Goal: Transaction & Acquisition: Purchase product/service

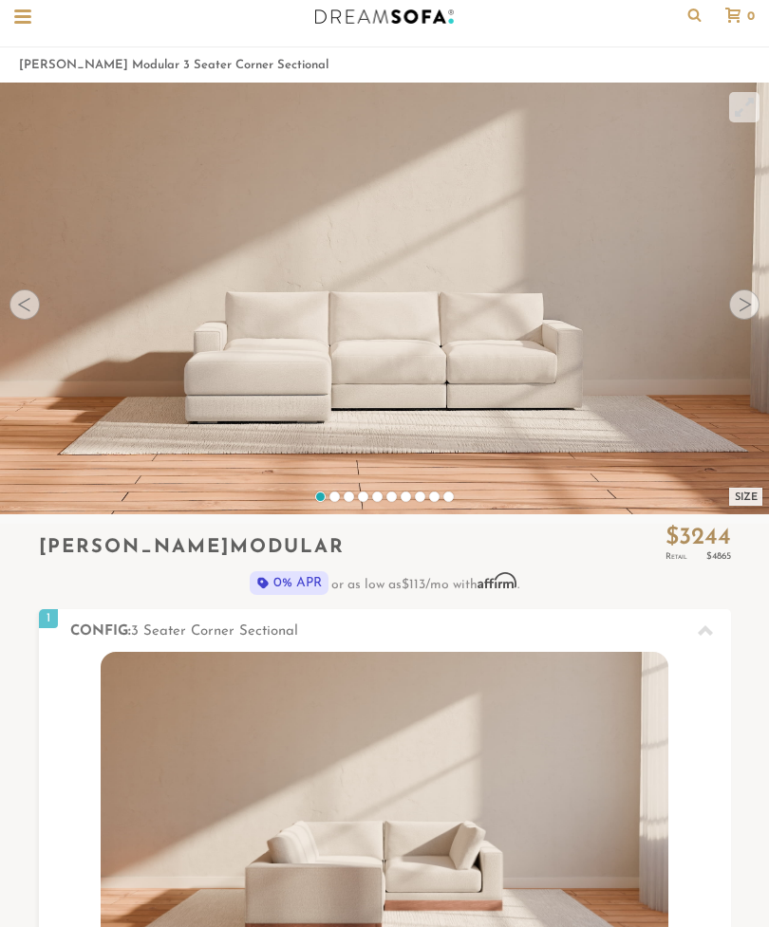
click at [572, 843] on img at bounding box center [385, 811] width 568 height 319
click at [521, 880] on img at bounding box center [385, 811] width 568 height 319
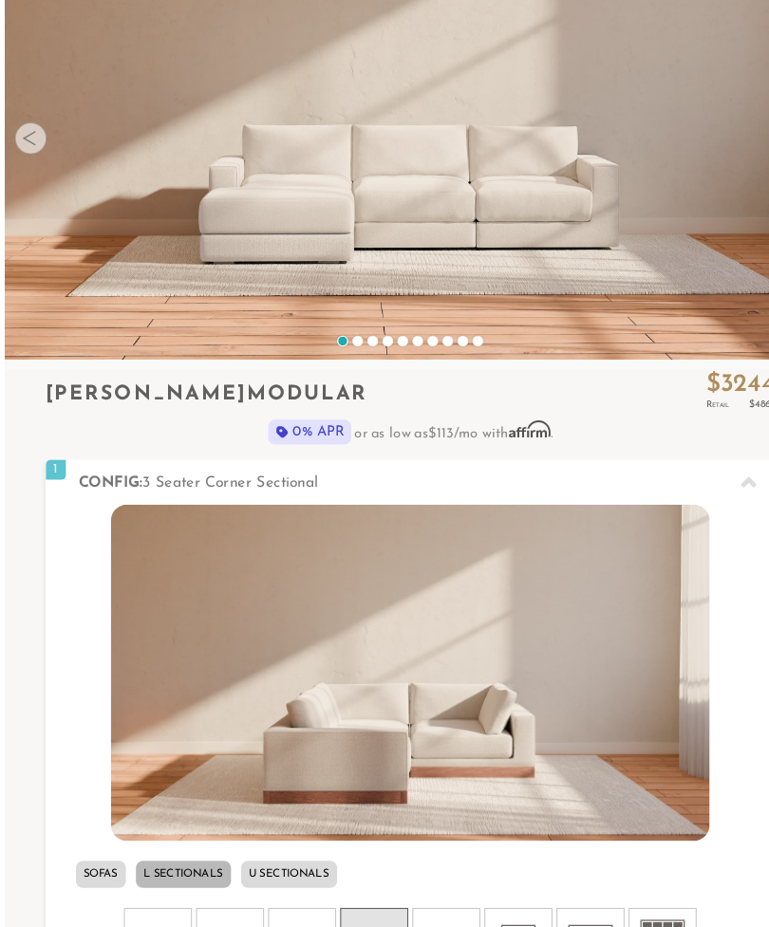
scroll to position [215, 0]
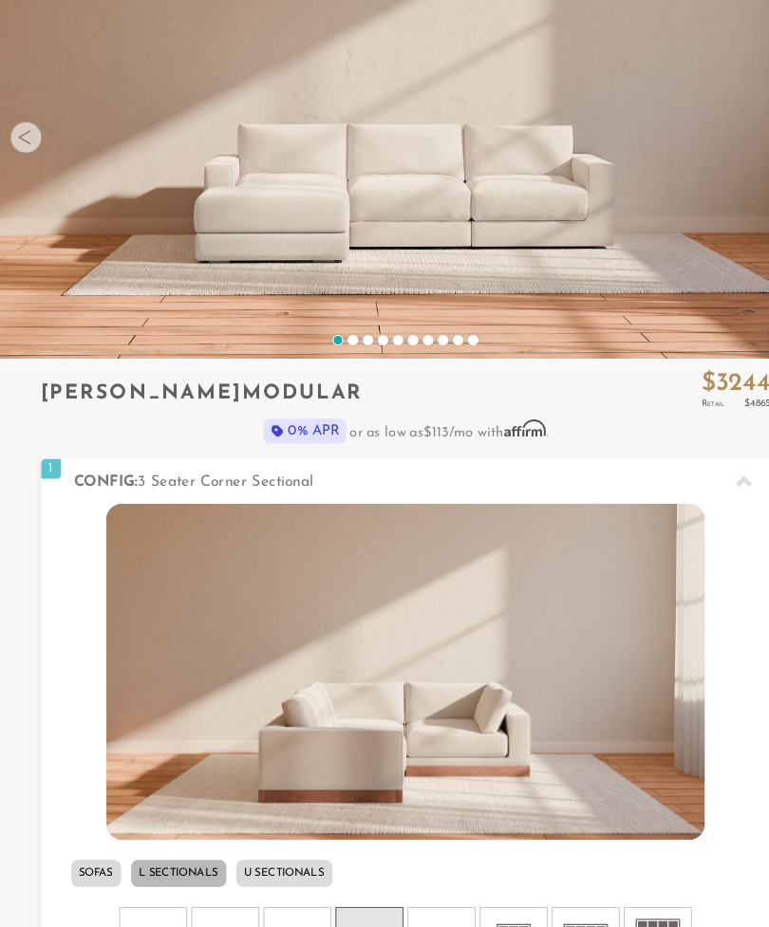
click at [287, 828] on li "U Sectionals" at bounding box center [269, 828] width 91 height 26
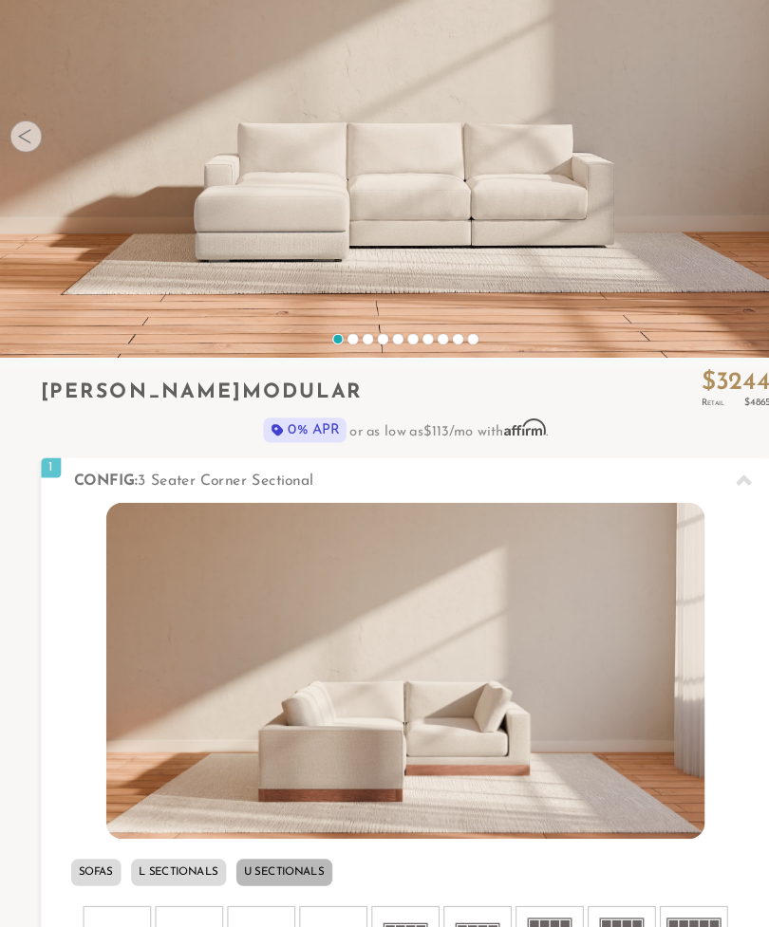
click at [253, 895] on rect at bounding box center [257, 895] width 9 height 9
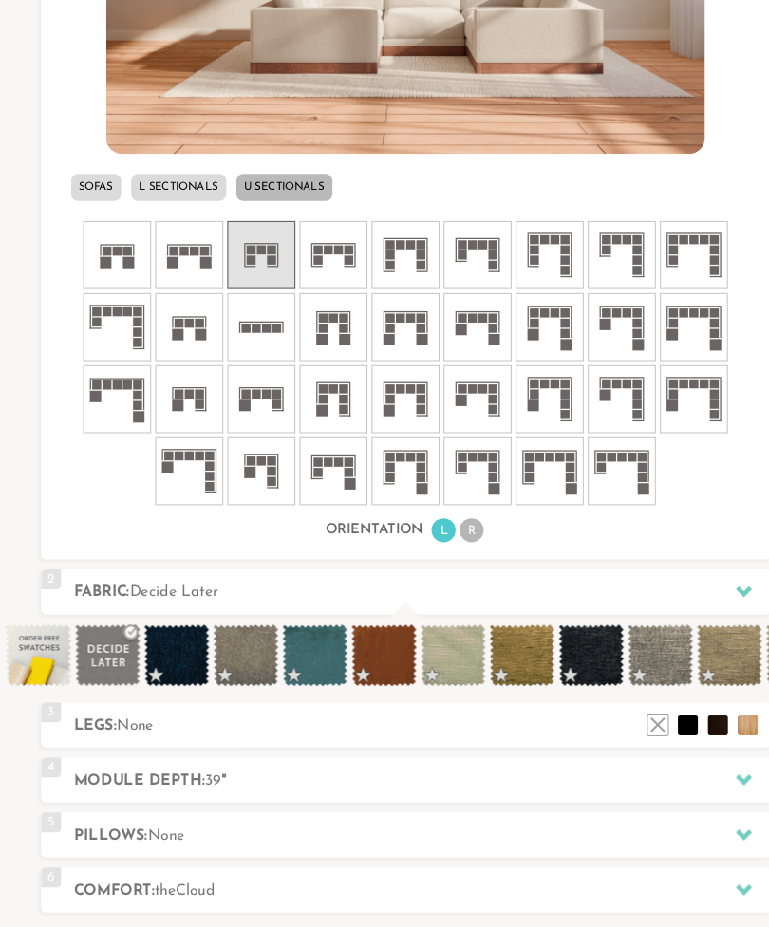
scroll to position [866, 0]
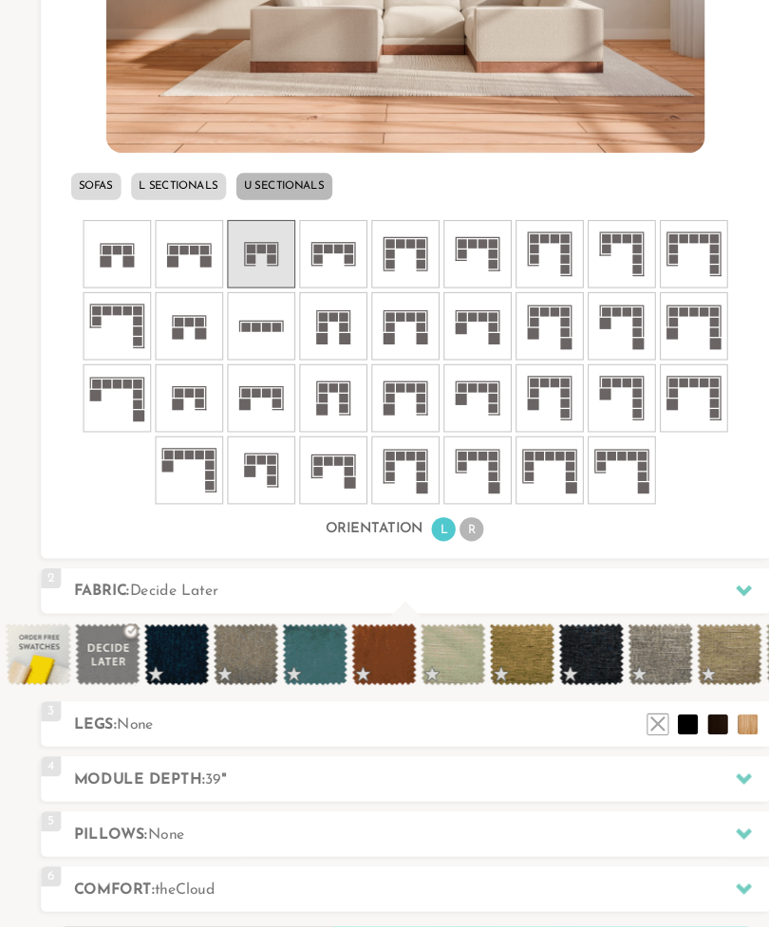
click at [704, 618] on span at bounding box center [692, 620] width 62 height 59
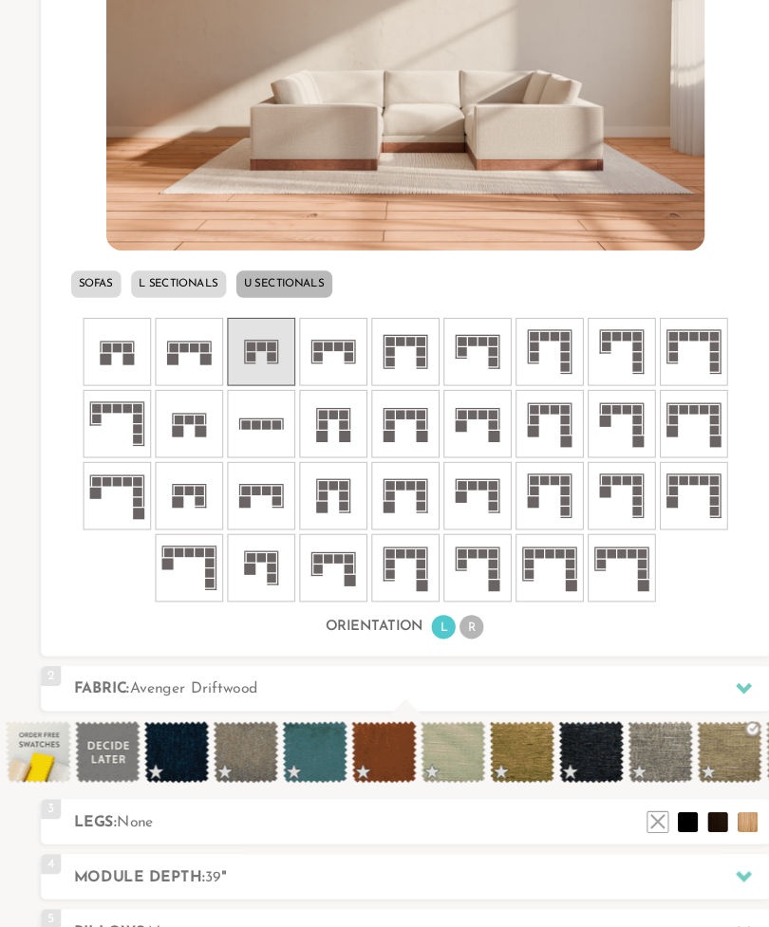
scroll to position [774, 0]
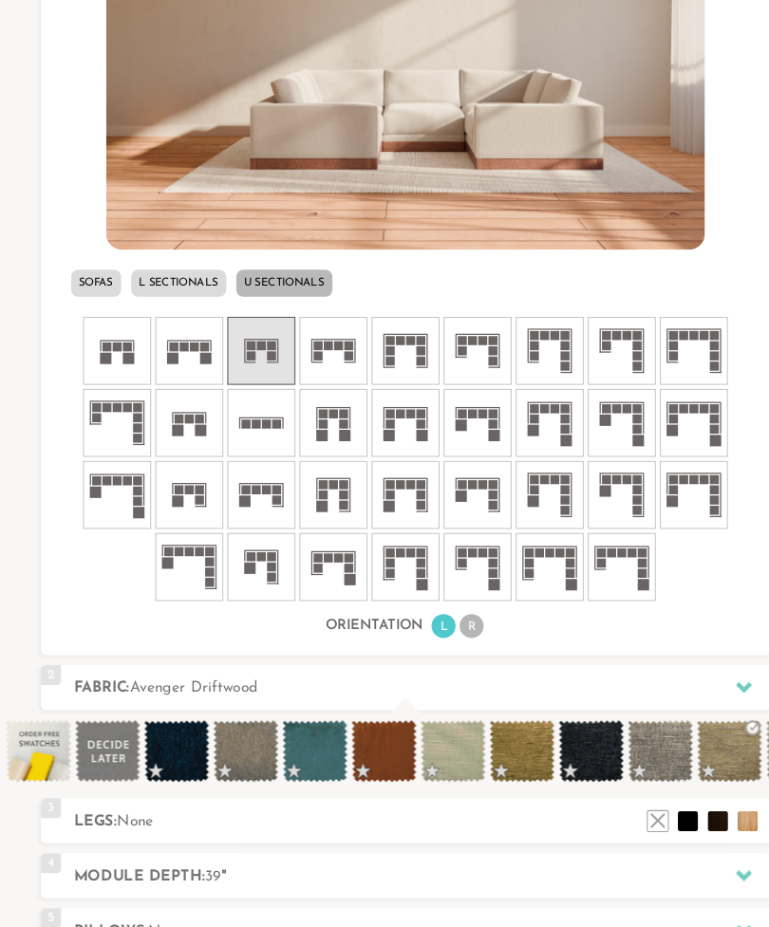
click at [306, 710] on span at bounding box center [299, 712] width 62 height 59
click at [308, 721] on span at bounding box center [299, 712] width 62 height 59
click at [322, 703] on span at bounding box center [299, 712] width 62 height 59
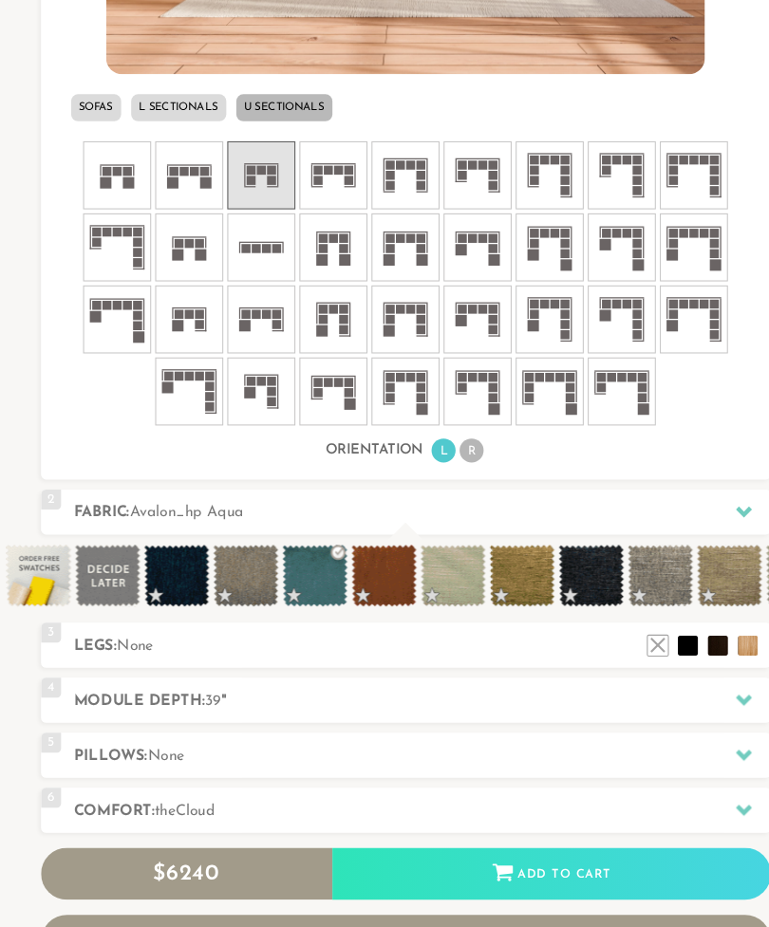
scroll to position [943, 0]
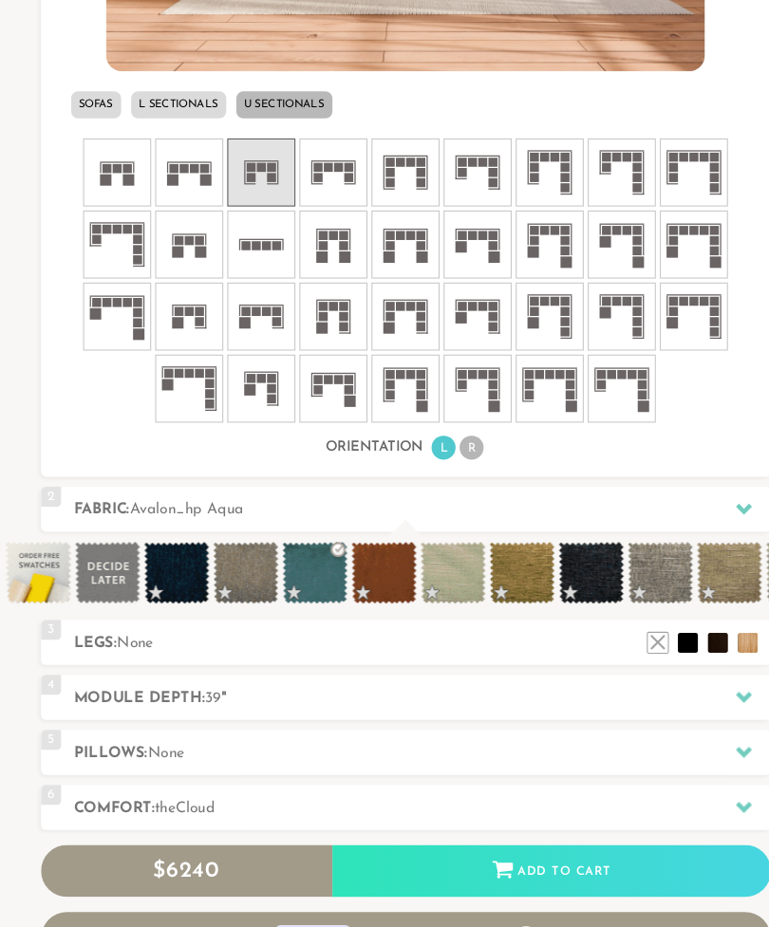
click at [689, 663] on div at bounding box center [705, 661] width 40 height 39
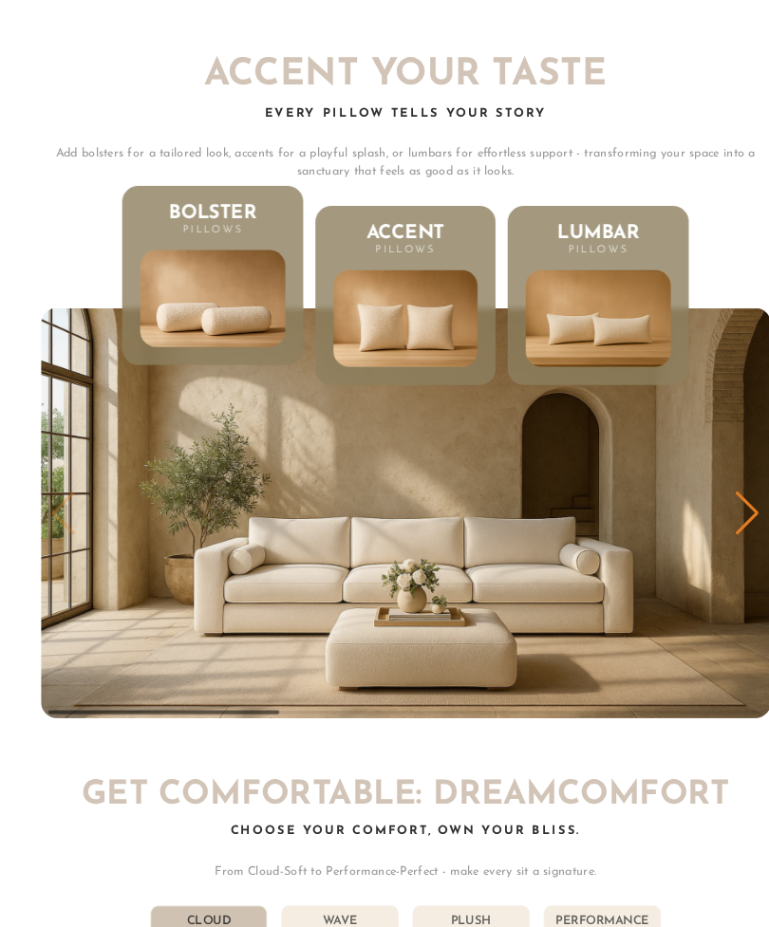
scroll to position [6817, 0]
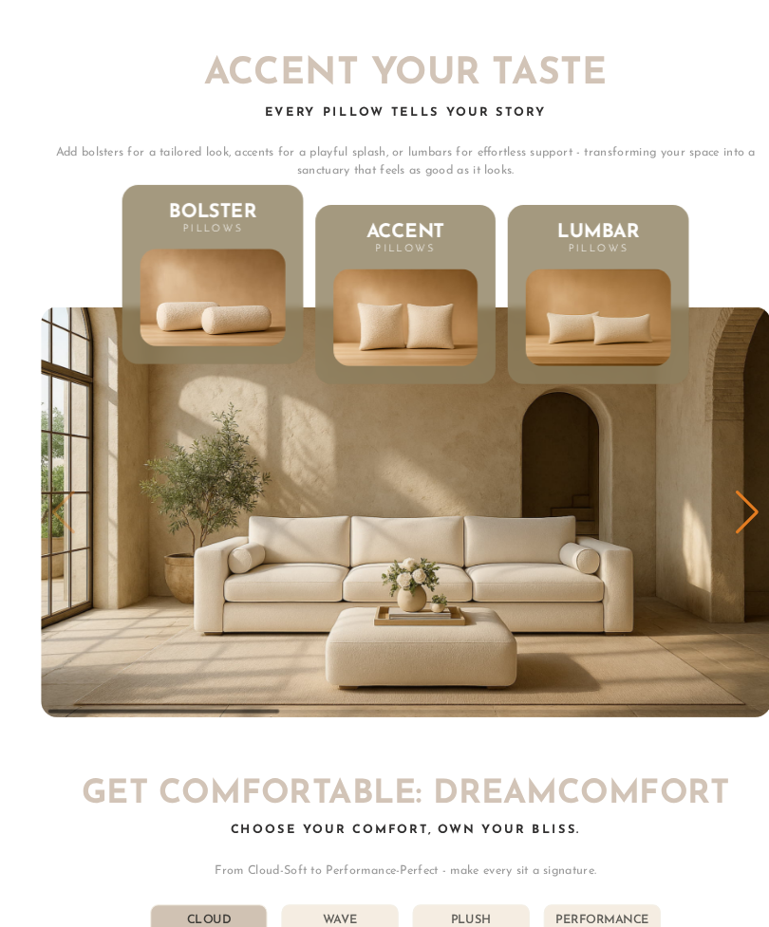
click at [558, 513] on img "1 / 3" at bounding box center [385, 485] width 692 height 389
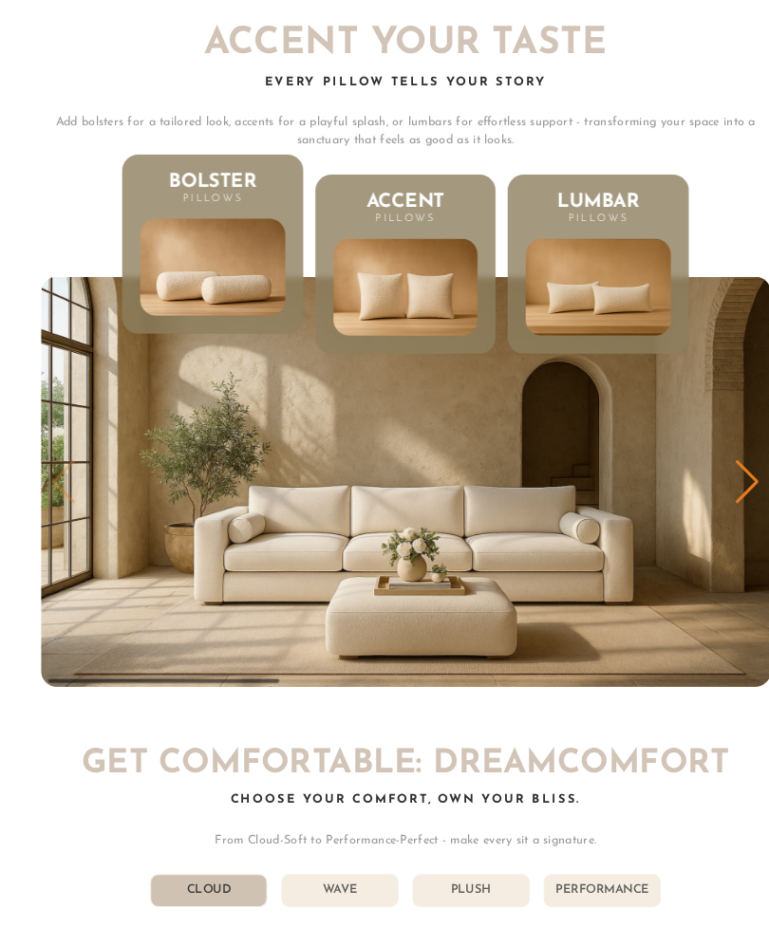
scroll to position [6846, 0]
click at [321, 852] on li "Wave" at bounding box center [322, 844] width 111 height 31
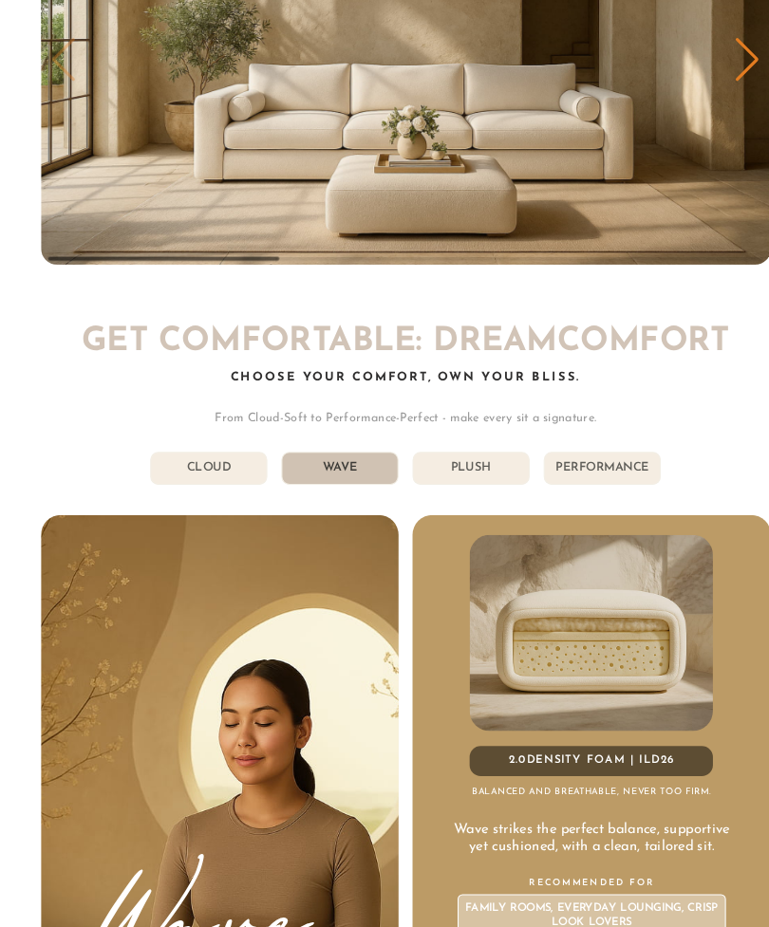
scroll to position [7248, 0]
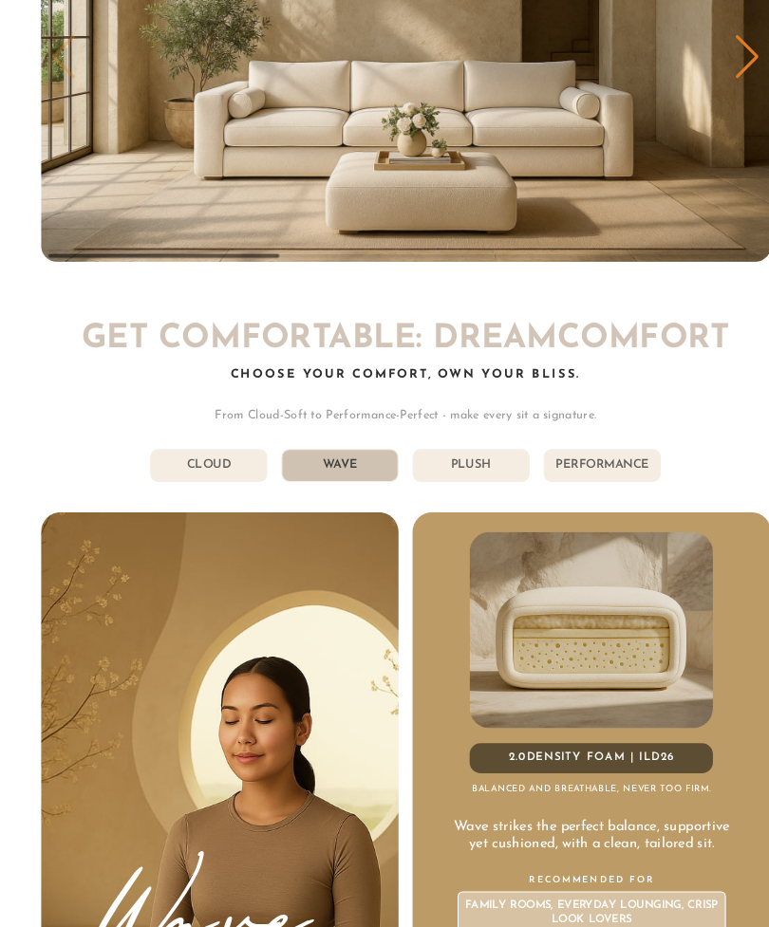
click at [461, 434] on li "Plush" at bounding box center [446, 441] width 111 height 31
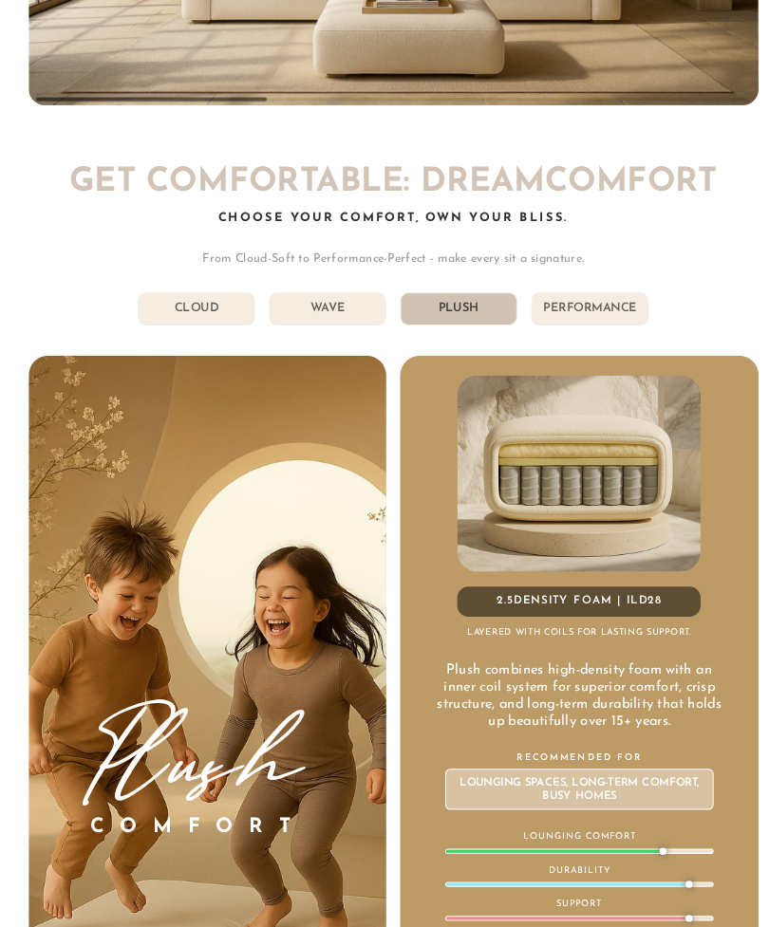
scroll to position [7398, 0]
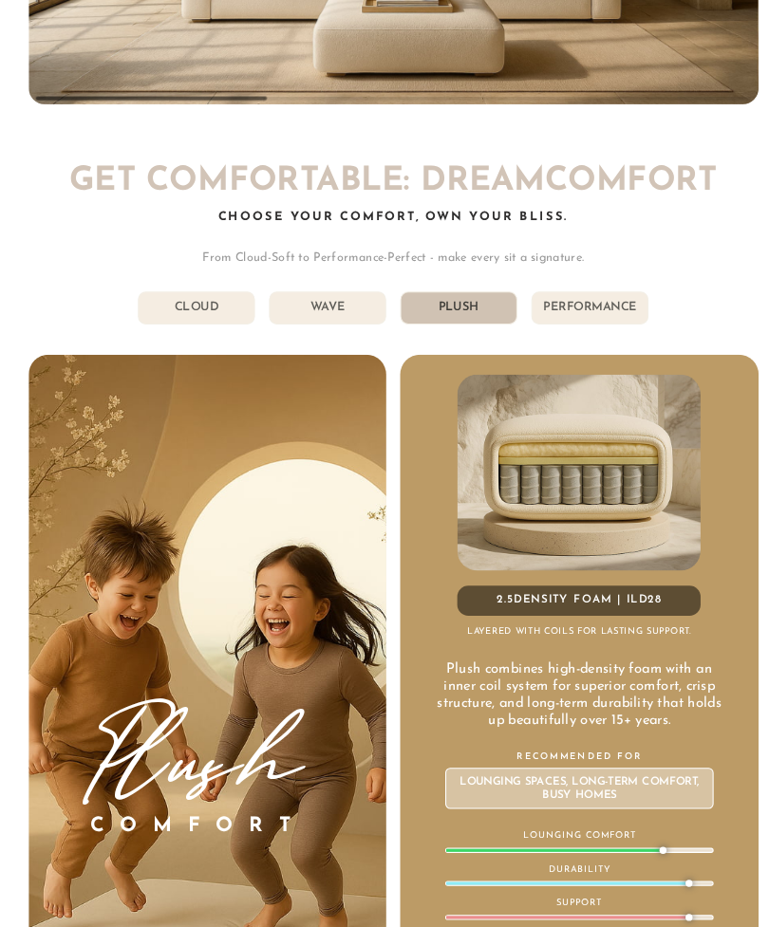
click at [575, 282] on li "Performance" at bounding box center [570, 292] width 111 height 31
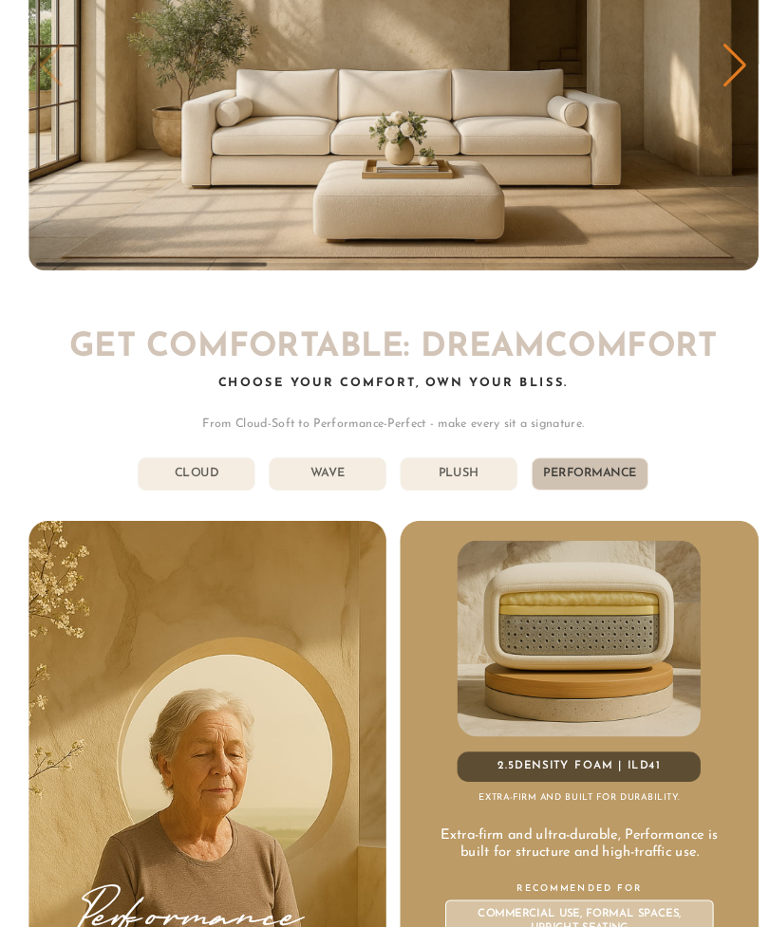
scroll to position [7239, 0]
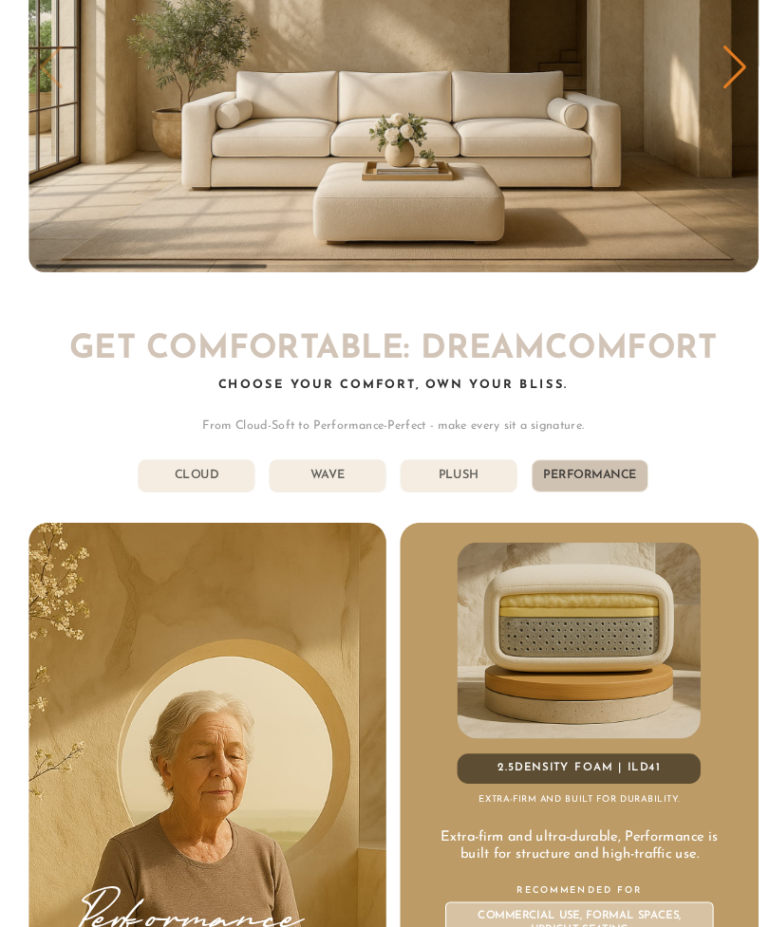
click at [441, 450] on li "Plush" at bounding box center [446, 451] width 111 height 31
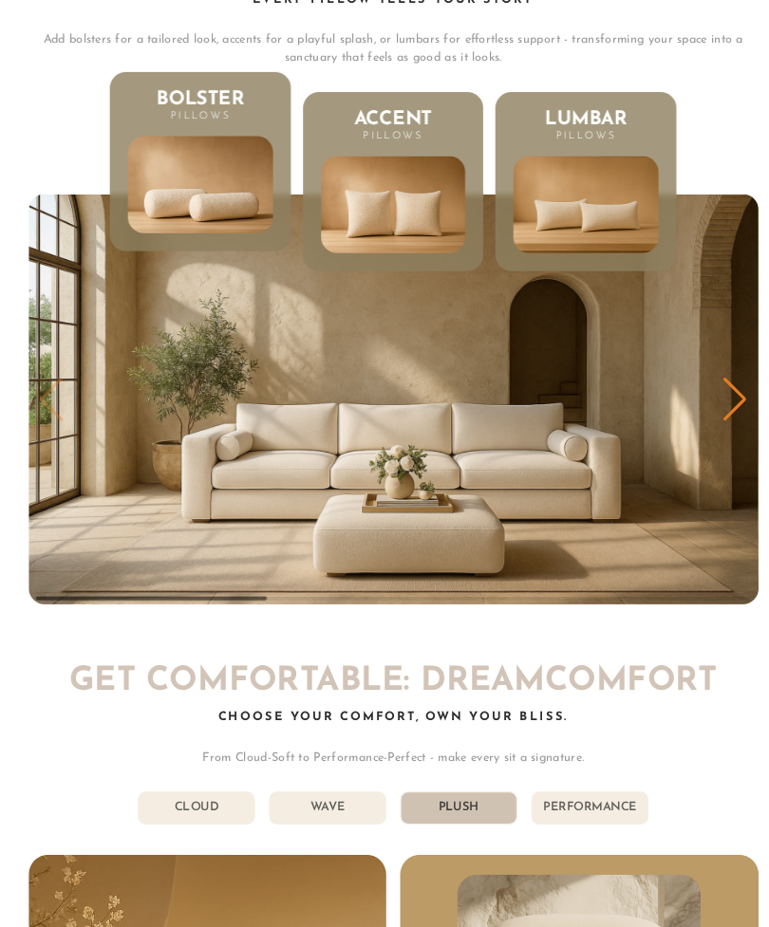
scroll to position [6910, 0]
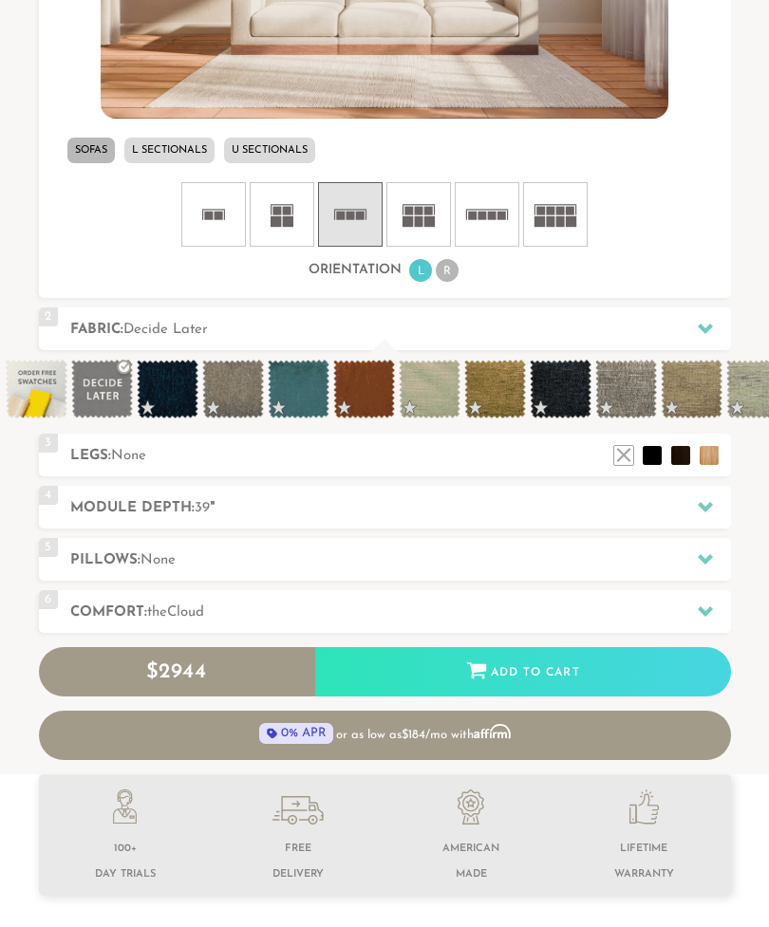
scroll to position [892, 0]
click at [711, 450] on li at bounding box center [709, 455] width 19 height 19
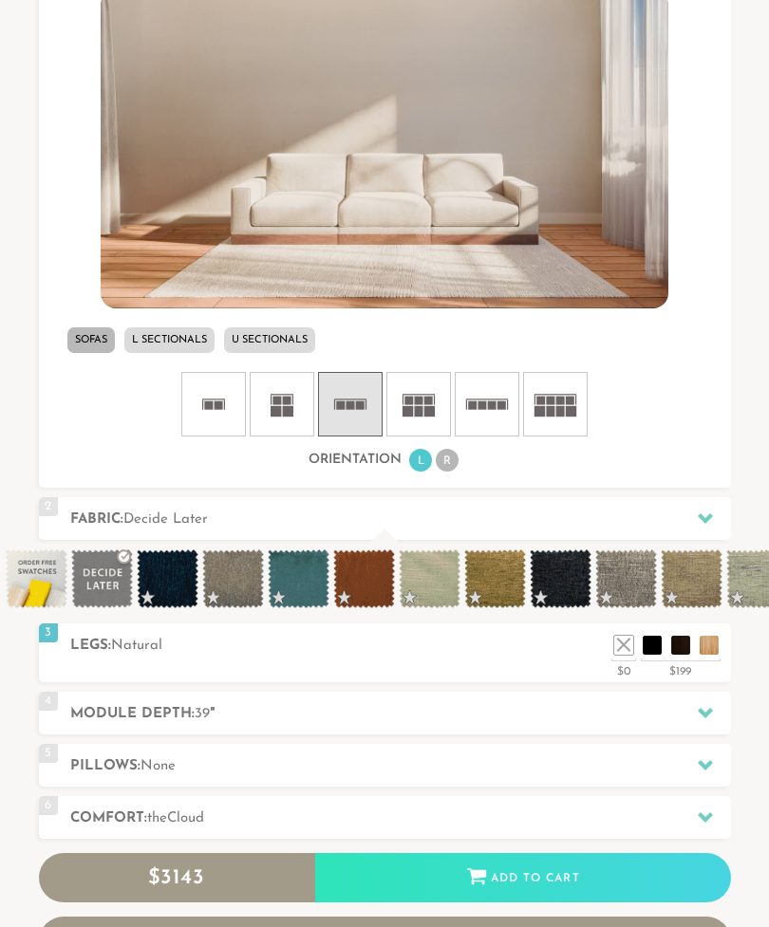
scroll to position [702, 0]
click at [711, 646] on li at bounding box center [709, 645] width 19 height 19
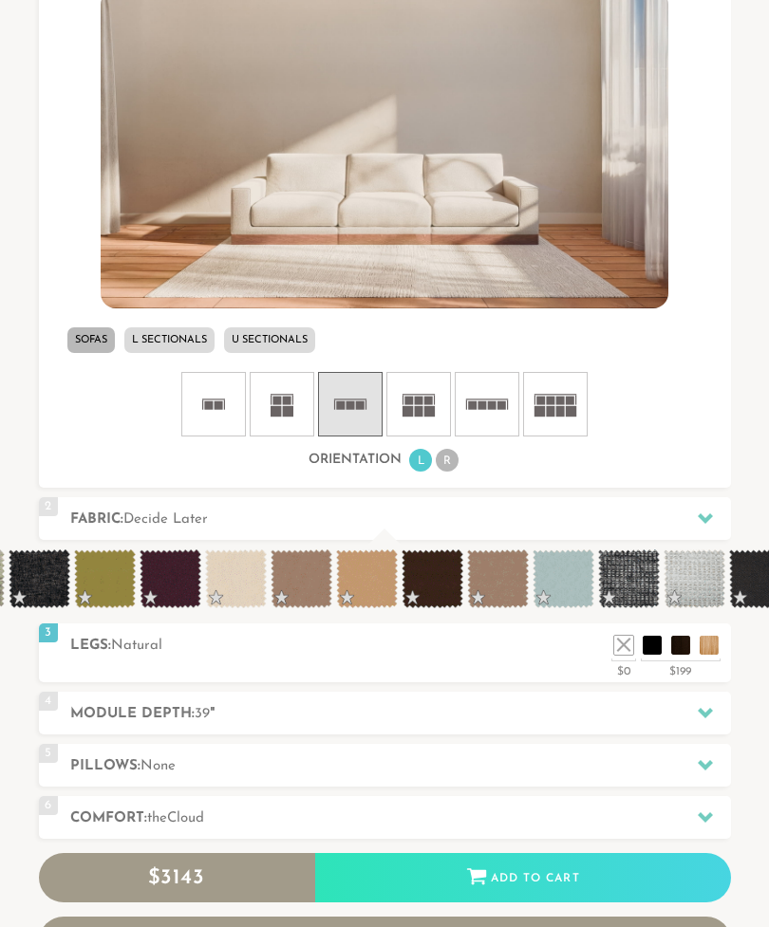
scroll to position [0, 784]
click at [368, 575] on span at bounding box center [366, 579] width 62 height 59
click at [370, 584] on span at bounding box center [366, 579] width 62 height 59
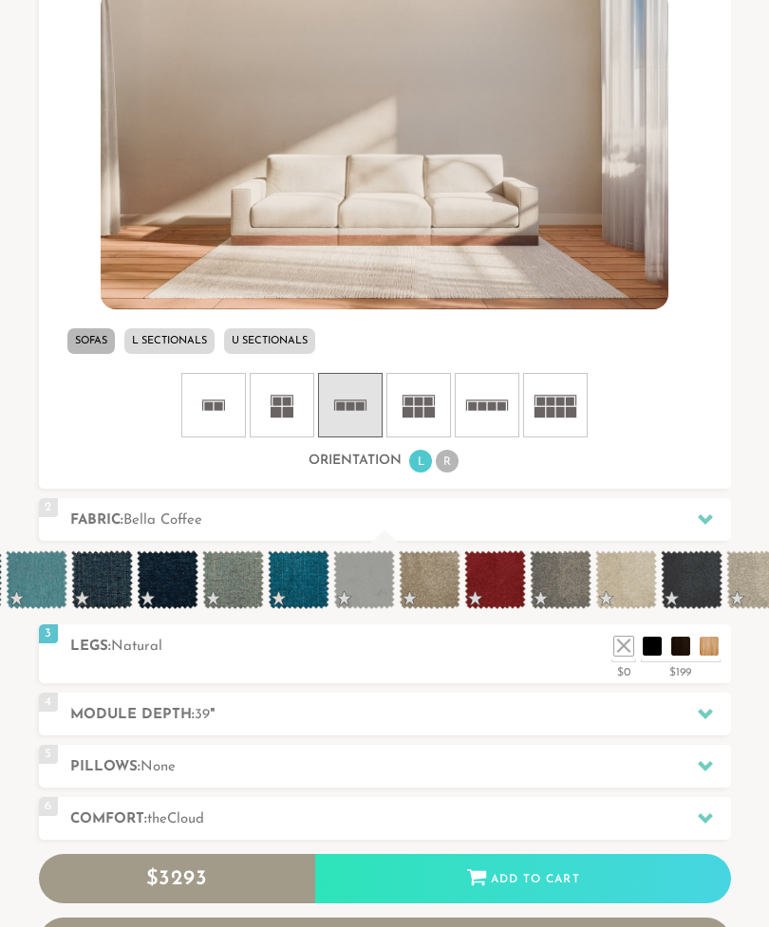
scroll to position [0, 2752]
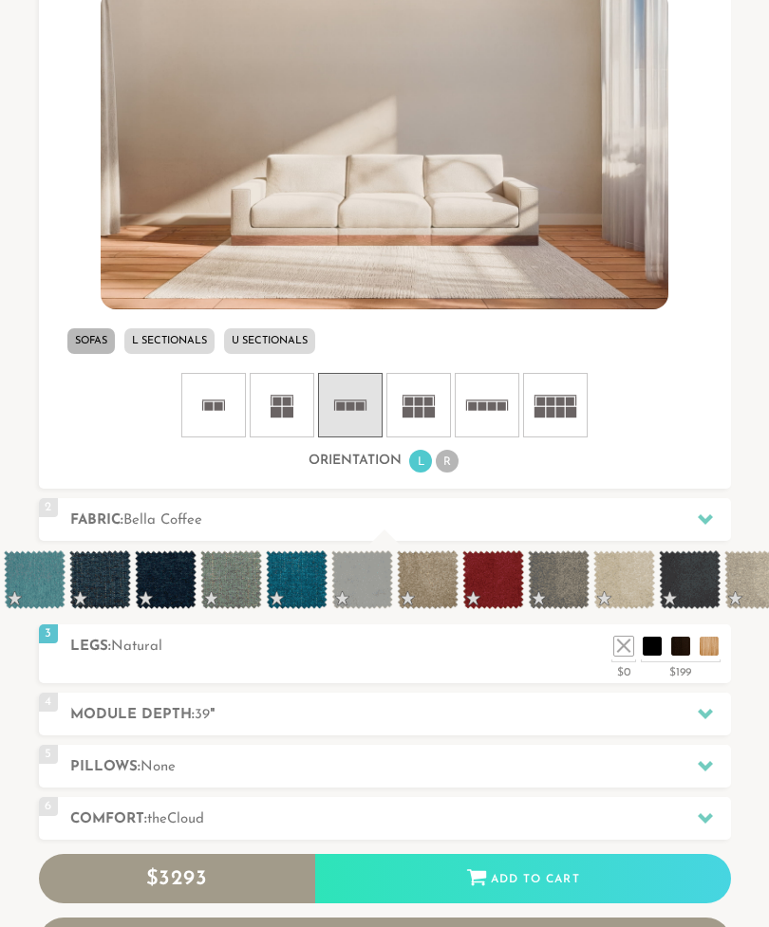
click at [321, 591] on span at bounding box center [297, 579] width 62 height 59
click at [320, 591] on span at bounding box center [297, 579] width 62 height 59
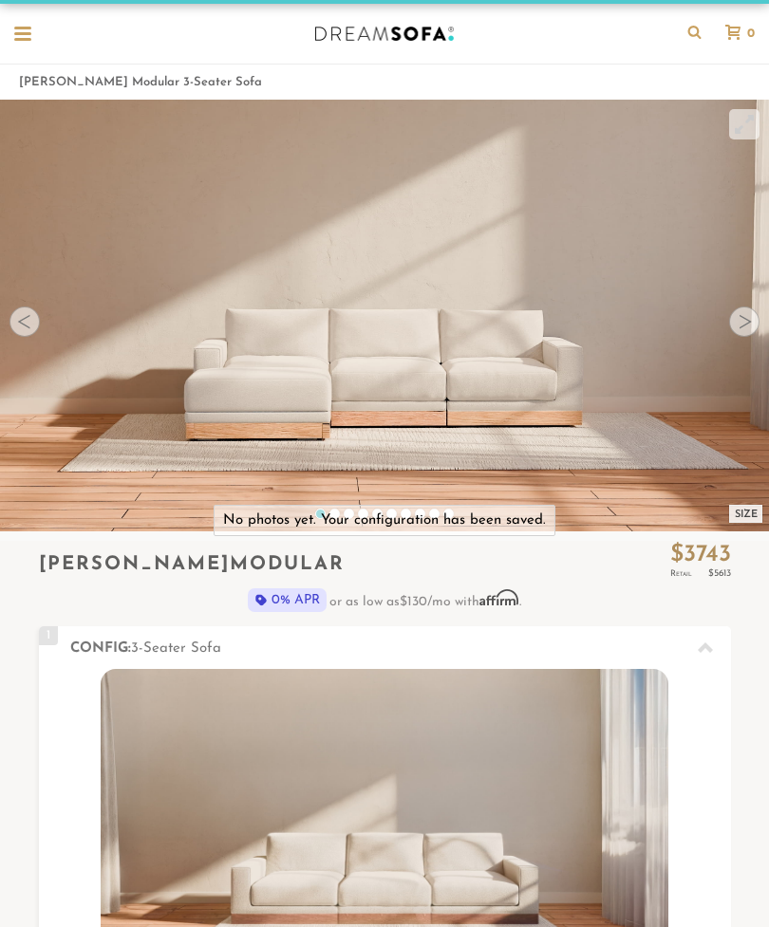
scroll to position [0, 0]
